Goal: Communication & Community: Participate in discussion

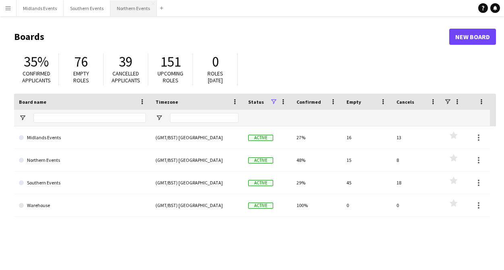
click at [119, 6] on button "Northern Events Close" at bounding box center [133, 8] width 46 height 16
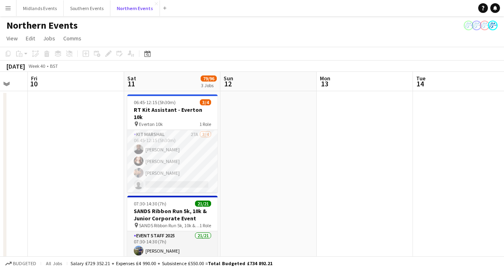
scroll to position [0, 269]
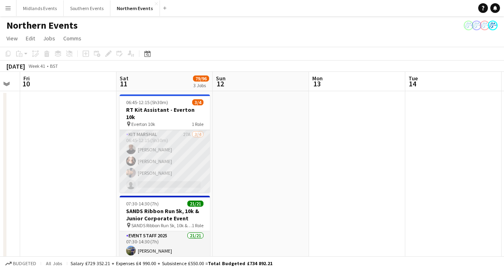
click at [173, 160] on app-card-role "Kit Marshal 27A [DATE] 06:45-12:15 (5h30m) [PERSON_NAME] [PERSON_NAME] Yin [PER…" at bounding box center [165, 161] width 90 height 62
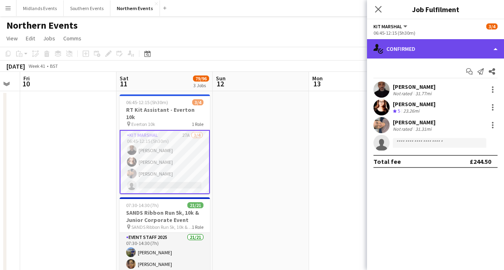
click at [421, 44] on div "single-neutral-actions-check-2 Confirmed" at bounding box center [435, 48] width 137 height 19
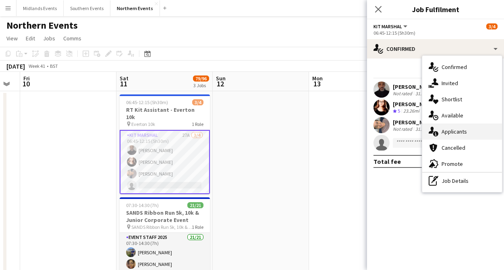
click at [446, 133] on span "Applicants" at bounding box center [454, 131] width 25 height 7
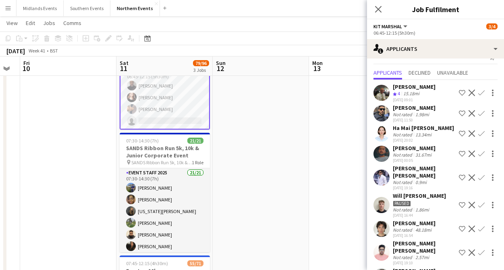
scroll to position [0, 0]
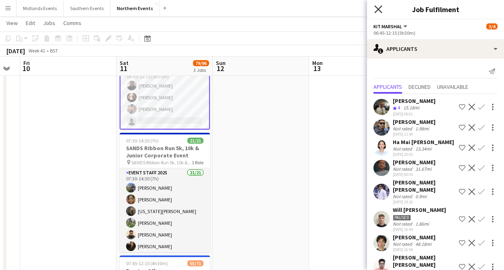
click at [375, 8] on icon "Close pop-in" at bounding box center [379, 9] width 8 height 8
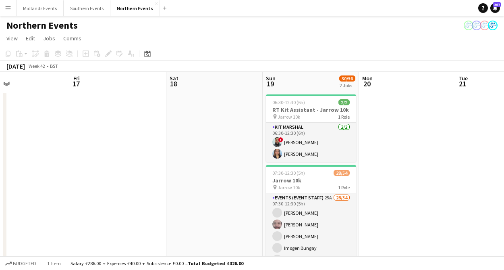
scroll to position [0, 352]
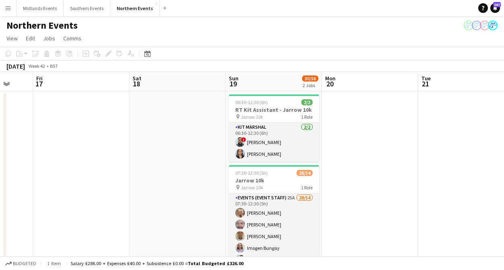
click at [8, 8] on app-icon "Menu" at bounding box center [8, 8] width 6 height 6
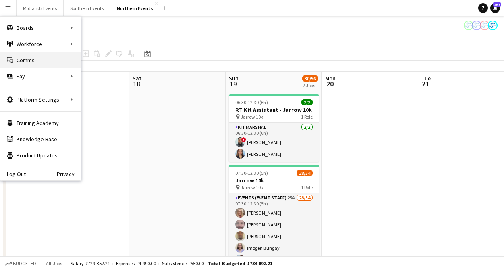
click at [22, 65] on link "Comms Comms" at bounding box center [40, 60] width 81 height 16
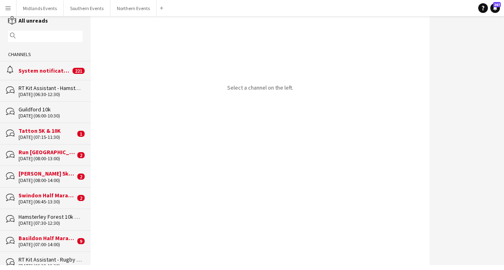
scroll to position [19, 0]
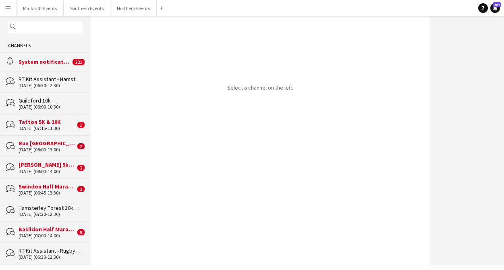
click at [56, 144] on div "Run [GEOGRAPHIC_DATA]" at bounding box center [47, 142] width 57 height 7
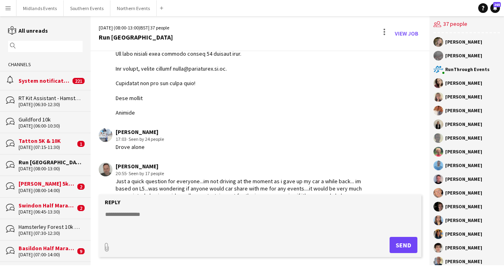
scroll to position [1227, 0]
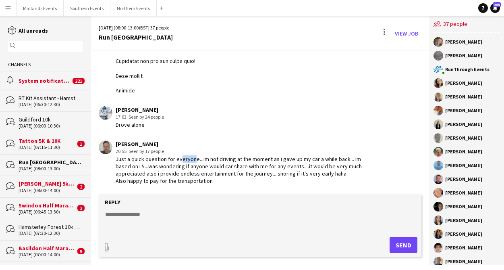
drag, startPoint x: 189, startPoint y: 157, endPoint x: 176, endPoint y: 157, distance: 12.9
click at [176, 157] on div "Just a quick question for everyone...im not driving at the moment as i gave up …" at bounding box center [243, 169] width 254 height 29
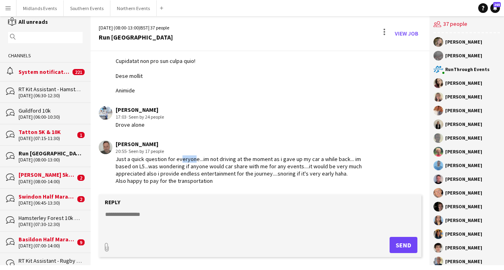
scroll to position [12, 0]
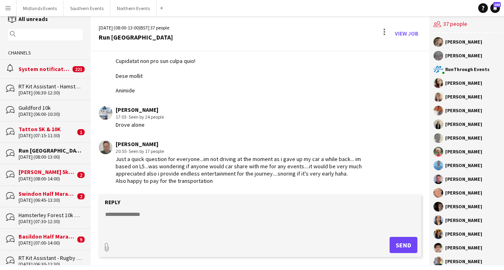
click at [41, 30] on div "magnifier" at bounding box center [45, 34] width 75 height 11
click at [41, 35] on input "text" at bounding box center [49, 34] width 63 height 7
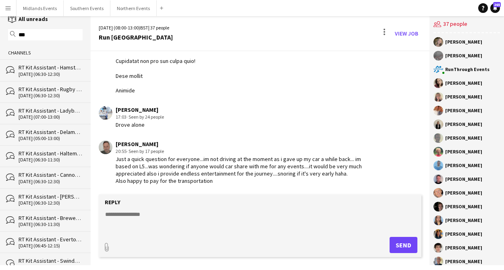
type input "***"
click at [42, 82] on div "bubbles RT Kit Assistant - Rugby Half Marathon [DATE] (06:30-12:30)" at bounding box center [45, 91] width 91 height 21
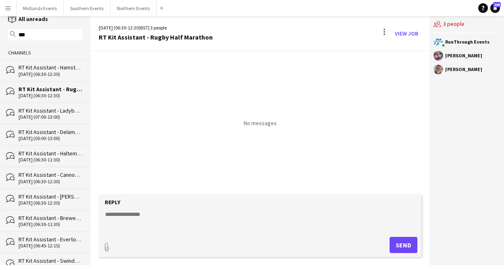
click at [54, 78] on div "bubbles RT Kit Assistant - [GEOGRAPHIC_DATA] 10k & Half Marathon [DATE] (06:30-…" at bounding box center [45, 69] width 91 height 21
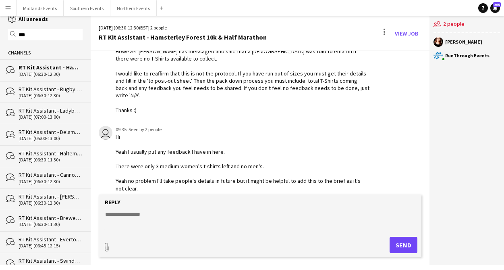
scroll to position [1474, 0]
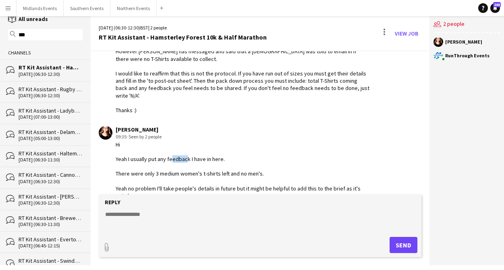
drag, startPoint x: 183, startPoint y: 133, endPoint x: 156, endPoint y: 133, distance: 26.2
click at [158, 141] on div "Hi Yeah I usually put any feedback I have in here. There were only 3 medium wom…" at bounding box center [243, 177] width 254 height 73
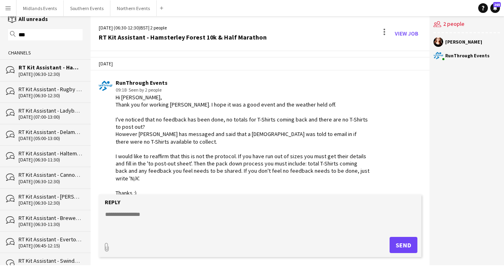
scroll to position [1481, 0]
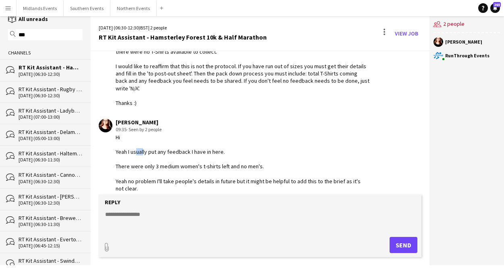
drag, startPoint x: 141, startPoint y: 129, endPoint x: 133, endPoint y: 129, distance: 8.1
click at [133, 133] on div "Hi Yeah I usually put any feedback I have in here. There were only 3 medium wom…" at bounding box center [243, 169] width 254 height 73
drag, startPoint x: 187, startPoint y: 144, endPoint x: 176, endPoint y: 144, distance: 10.5
click at [178, 144] on div "Hi Yeah I usually put any feedback I have in here. There were only 3 medium wom…" at bounding box center [243, 169] width 254 height 73
click at [36, 111] on div "RT Kit Assistant - Ladybower 22k" at bounding box center [51, 110] width 64 height 7
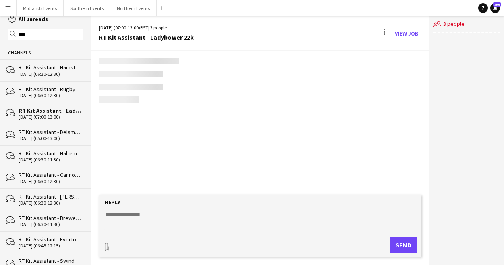
scroll to position [1679, 0]
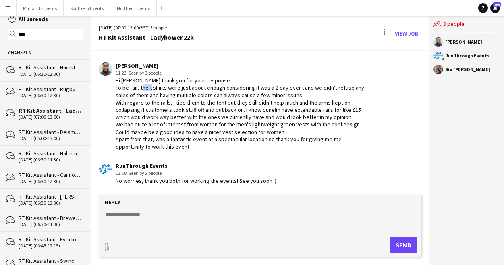
drag, startPoint x: 162, startPoint y: 89, endPoint x: 151, endPoint y: 89, distance: 10.5
click at [151, 89] on div "Hi [PERSON_NAME] thank you for your response. To be fair, the t shirts were jus…" at bounding box center [243, 113] width 254 height 73
drag, startPoint x: 204, startPoint y: 84, endPoint x: 196, endPoint y: 84, distance: 7.7
click at [197, 84] on div "Hi [PERSON_NAME] thank you for your response. To be fair, the t shirts were jus…" at bounding box center [243, 113] width 254 height 73
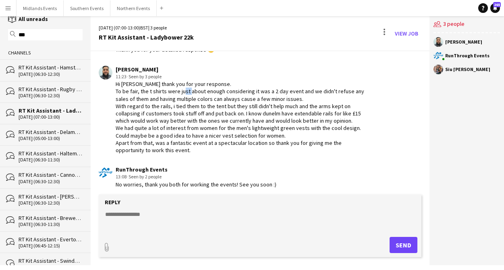
scroll to position [1678, 0]
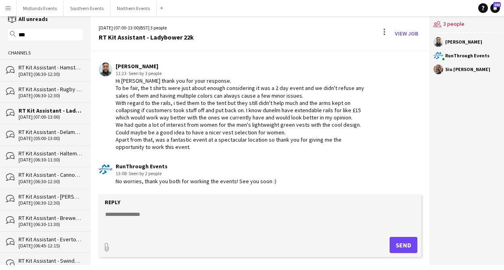
click at [166, 103] on div "Hi [PERSON_NAME] thank you for your response. To be fair, the t shirts were jus…" at bounding box center [243, 113] width 254 height 73
drag, startPoint x: 335, startPoint y: 111, endPoint x: 327, endPoint y: 111, distance: 8.1
click at [327, 111] on div "Hi [PERSON_NAME] thank you for your response. To be fair, the t shirts were jus…" at bounding box center [243, 113] width 254 height 73
drag, startPoint x: 246, startPoint y: 117, endPoint x: 229, endPoint y: 117, distance: 17.3
click at [229, 117] on div "Hi [PERSON_NAME] thank you for your response. To be fair, the t shirts were jus…" at bounding box center [243, 113] width 254 height 73
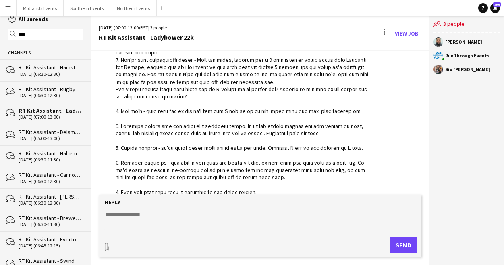
scroll to position [1513, 0]
